Goal: Find contact information: Obtain details needed to contact an individual or organization

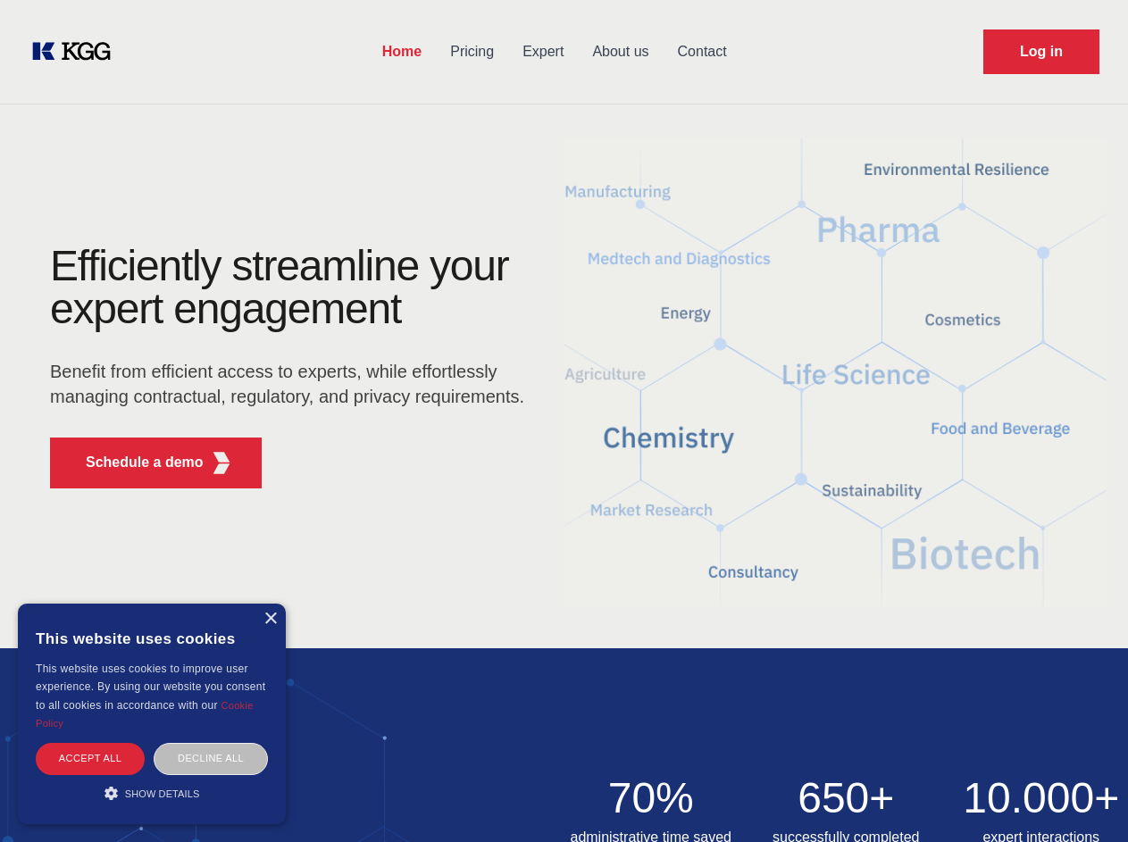
click at [564, 421] on div "Efficiently streamline your expert engagement Benefit from efficient access to …" at bounding box center [292, 374] width 543 height 258
click at [134, 463] on p "Schedule a demo" at bounding box center [145, 462] width 118 height 21
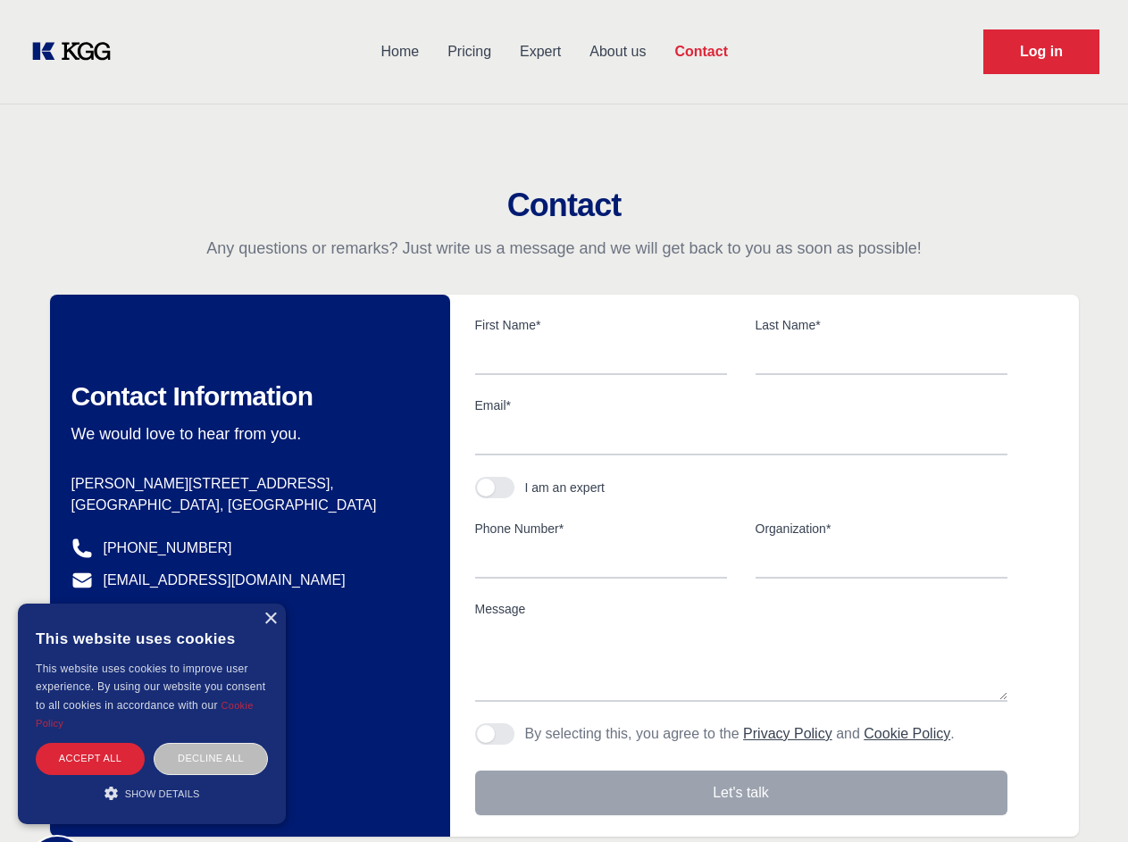
click at [270, 619] on div "× This website uses cookies This website uses cookies to improve user experienc…" at bounding box center [152, 714] width 268 height 221
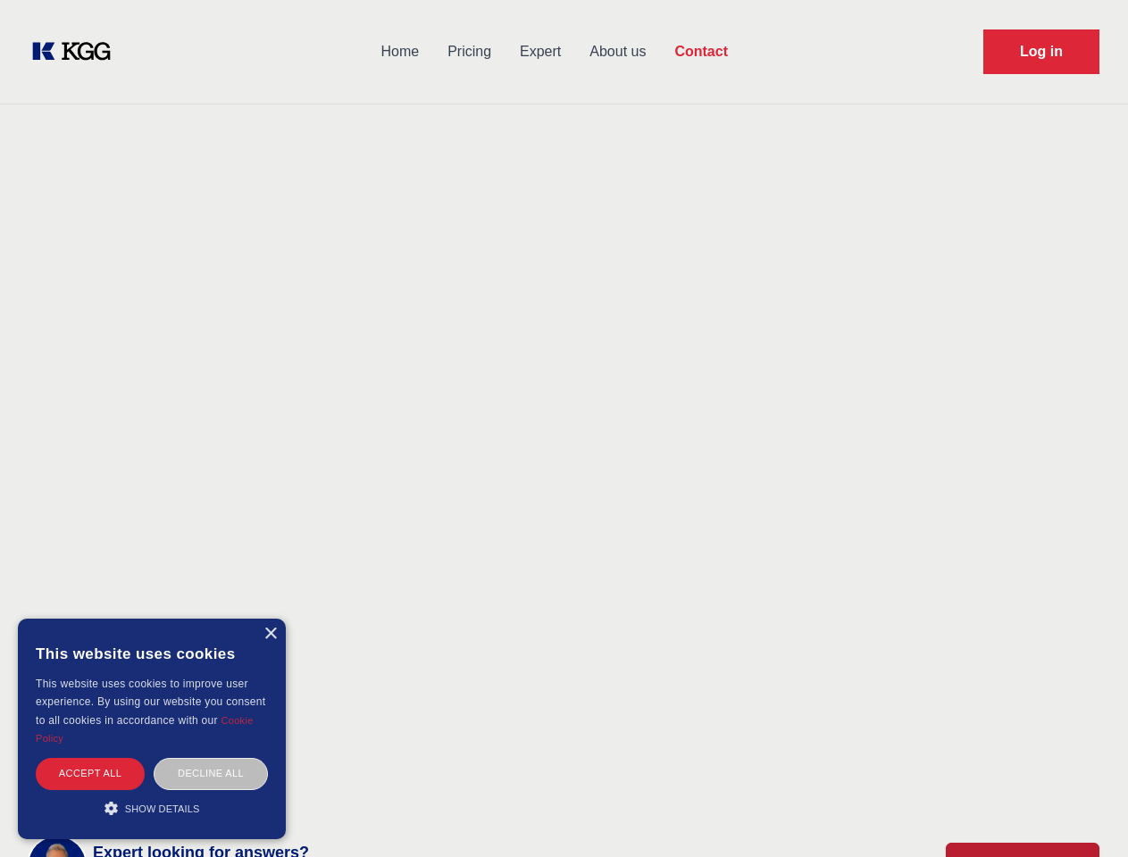
click at [90, 758] on div "Accept all" at bounding box center [90, 773] width 109 height 31
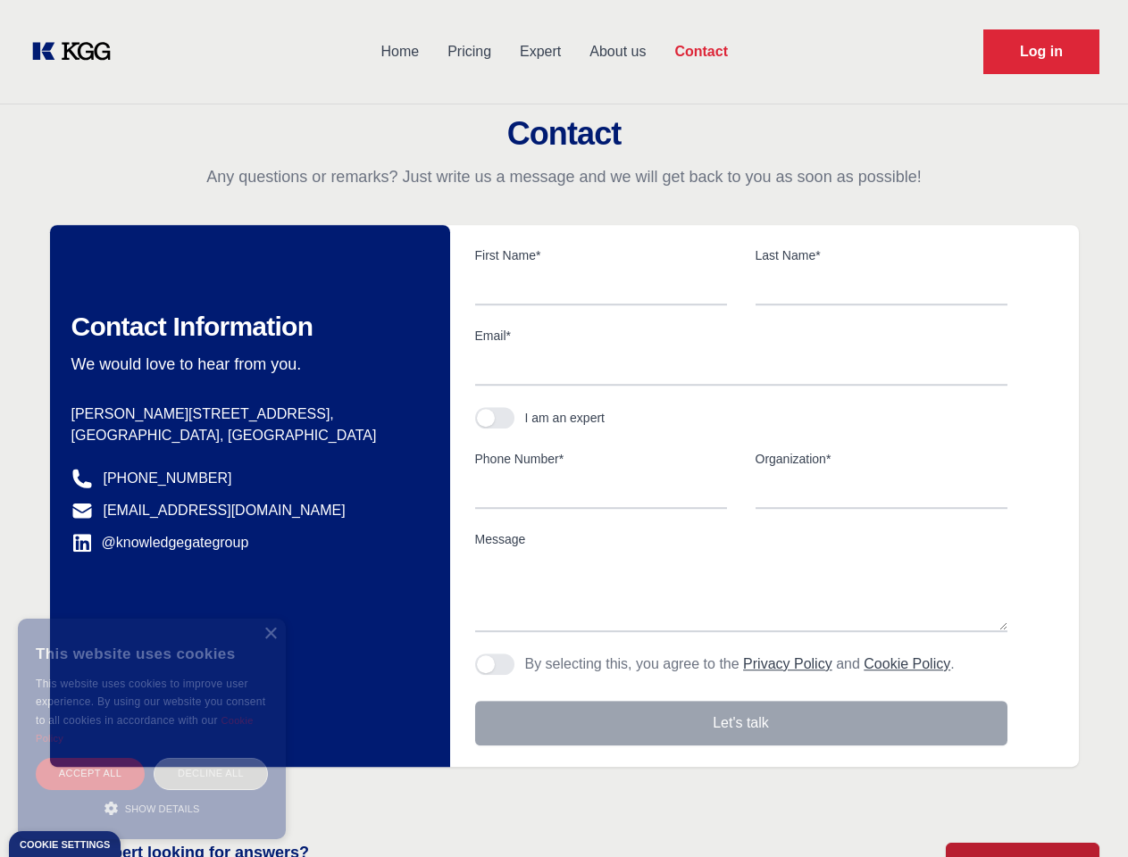
click at [211, 758] on div "Decline all" at bounding box center [211, 773] width 114 height 31
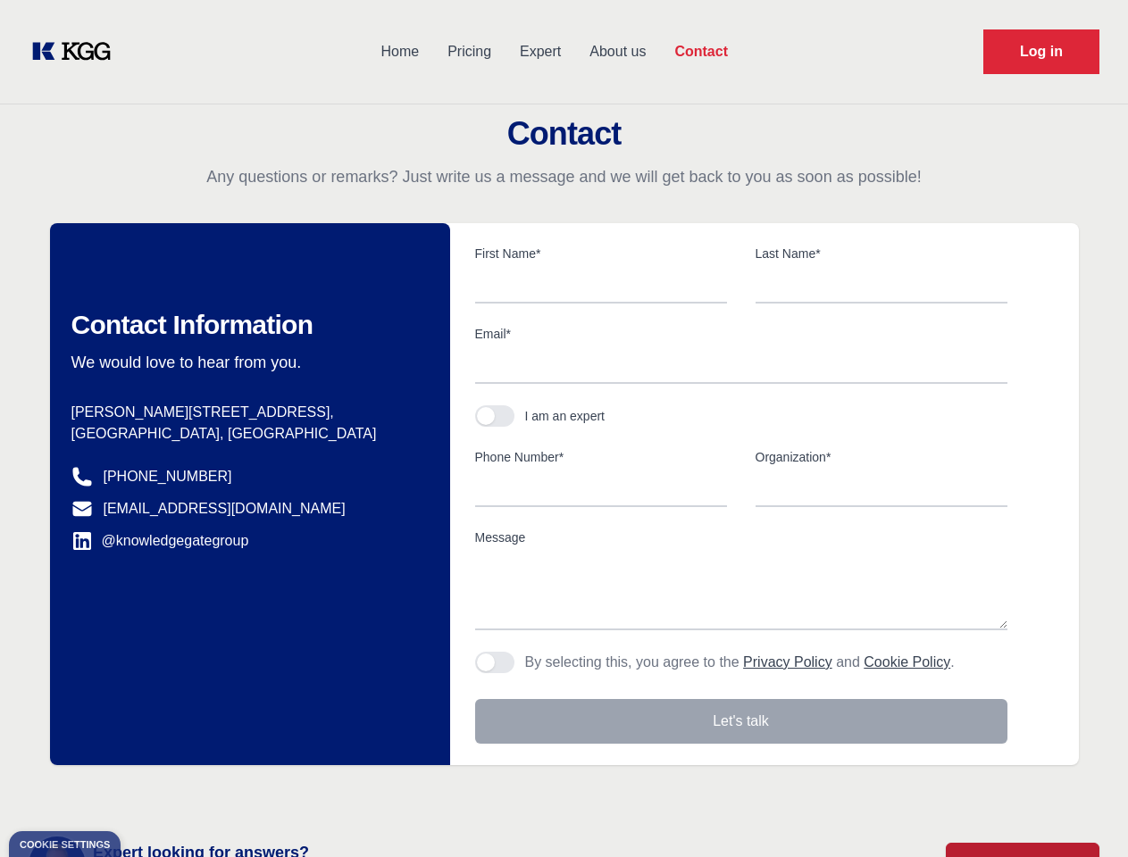
click at [152, 793] on main "Contact Any questions or remarks? Just write us a message and we will get back …" at bounding box center [564, 465] width 1128 height 930
